Goal: Task Accomplishment & Management: Manage account settings

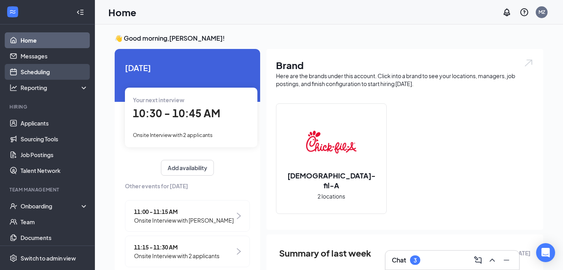
click at [43, 74] on link "Scheduling" at bounding box center [55, 72] width 68 height 16
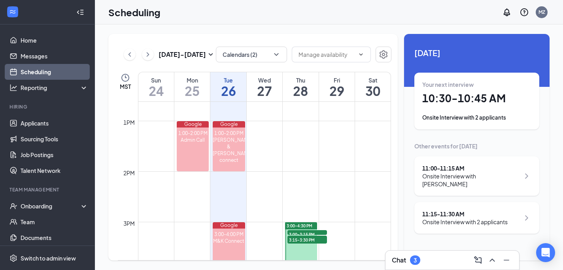
scroll to position [637, 0]
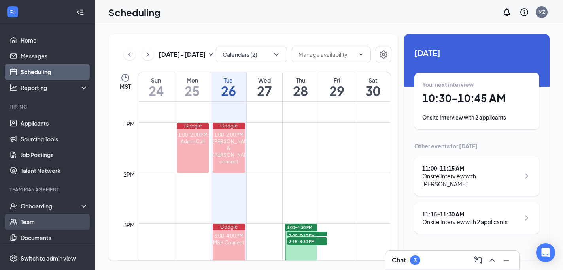
click at [43, 220] on link "Team" at bounding box center [55, 222] width 68 height 16
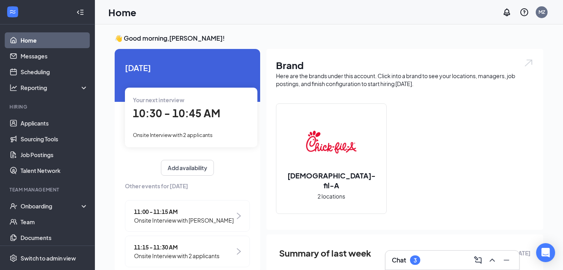
click at [429, 262] on div "Chat 3" at bounding box center [452, 260] width 121 height 13
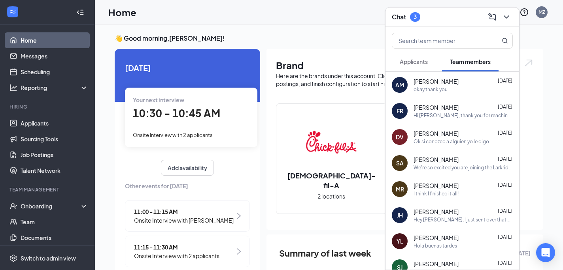
click at [429, 53] on button "Applicants" at bounding box center [414, 62] width 44 height 20
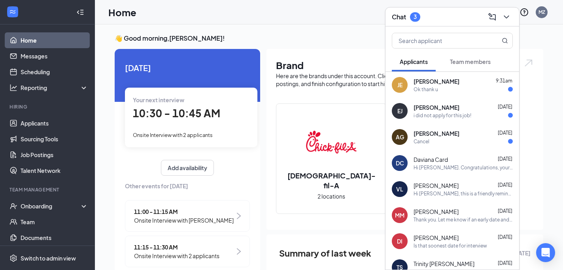
click at [434, 91] on div "Ok thank u" at bounding box center [425, 89] width 25 height 7
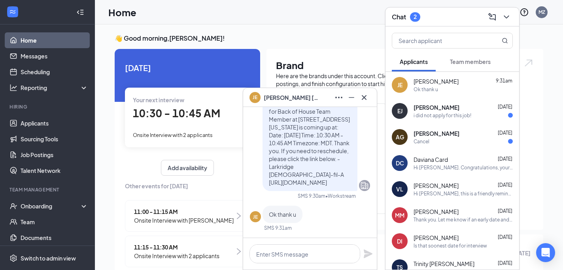
click at [440, 117] on div "i did not apply for this job!" at bounding box center [442, 115] width 58 height 7
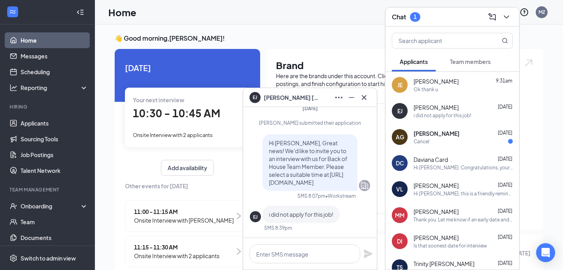
click at [444, 137] on div "[PERSON_NAME] [DATE] Cancel" at bounding box center [462, 137] width 99 height 15
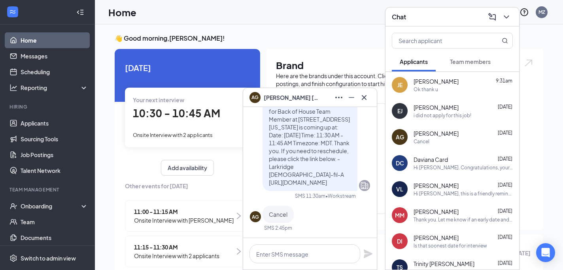
click at [362, 95] on icon "Cross" at bounding box center [364, 97] width 5 height 5
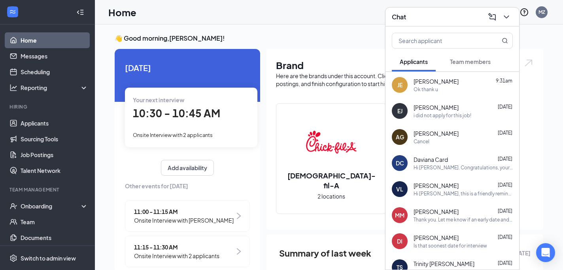
click at [512, 17] on button at bounding box center [506, 17] width 13 height 13
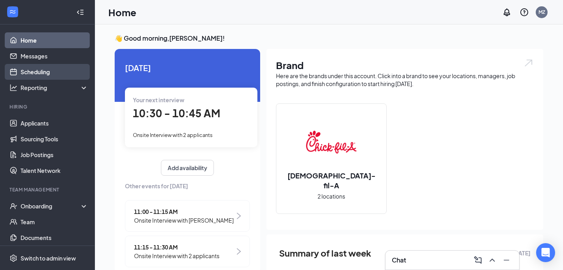
click at [26, 74] on link "Scheduling" at bounding box center [55, 72] width 68 height 16
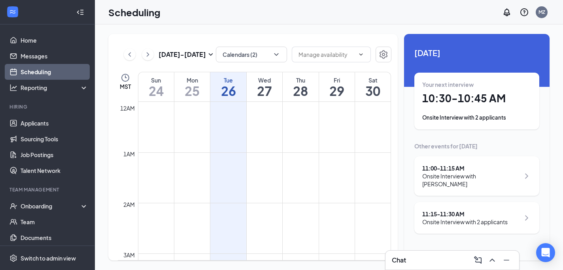
scroll to position [389, 0]
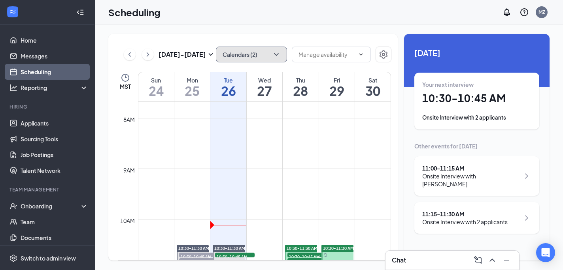
click at [264, 55] on button "Calendars (2)" at bounding box center [251, 55] width 71 height 16
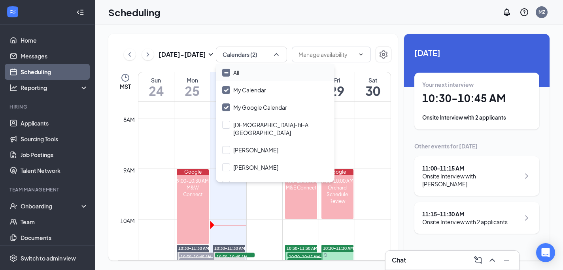
click at [227, 72] on input "All" at bounding box center [230, 73] width 17 height 8
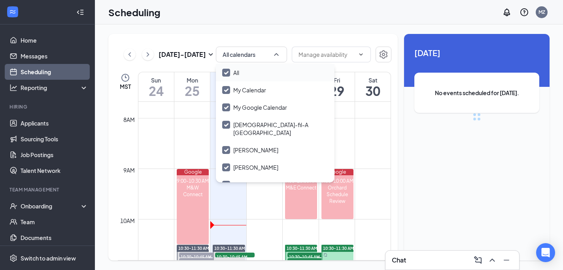
checkbox input "true"
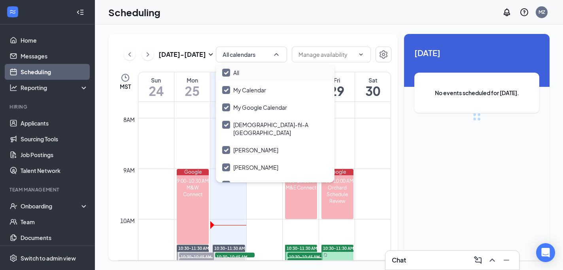
checkbox input "true"
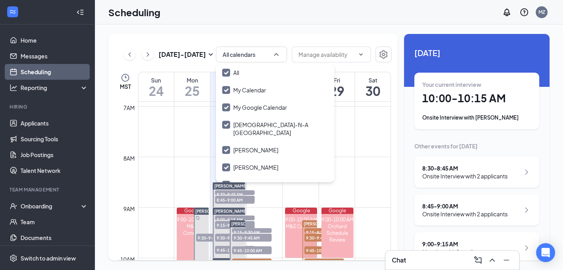
scroll to position [349, 0]
click at [227, 73] on input "All" at bounding box center [230, 73] width 17 height 8
checkbox input "false"
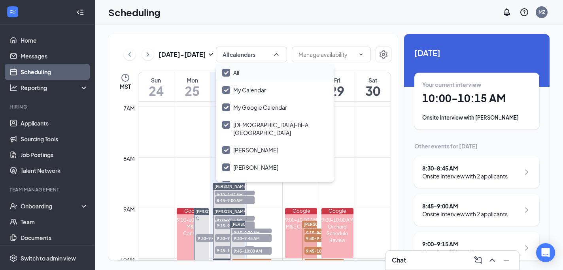
checkbox input "false"
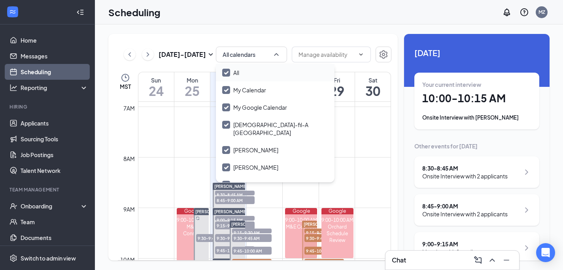
checkbox input "false"
